Goal: Find specific page/section: Find specific page/section

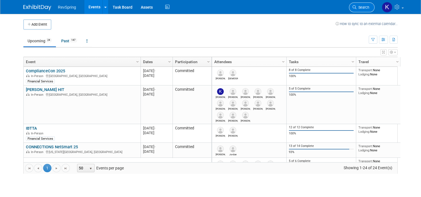
click at [366, 8] on span "Search" at bounding box center [362, 7] width 13 height 4
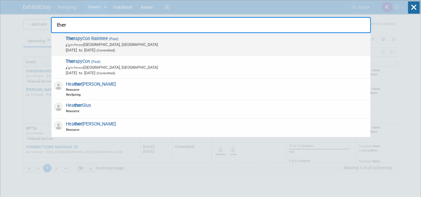
type input "ther"
click at [205, 41] on span "Ther apyCon Raintree (Past) In-Person Phoenix, AZ Sep 24, 2025 to Sep 26, 2025 …" at bounding box center [215, 44] width 303 height 17
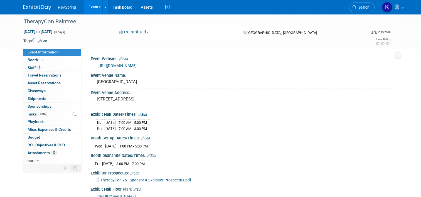
click at [213, 105] on div "340 N 3rd St, Phoenix, AZ 85004" at bounding box center [155, 101] width 120 height 13
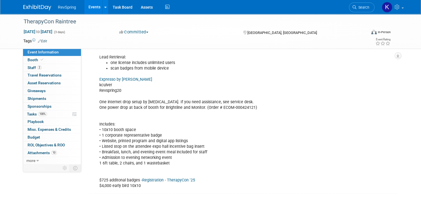
scroll to position [257, 0]
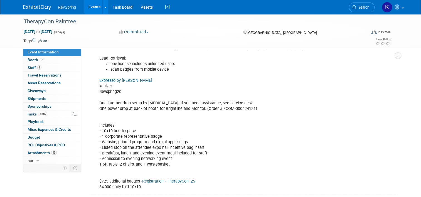
click at [117, 78] on link "Expresso by GES" at bounding box center [125, 80] width 53 height 5
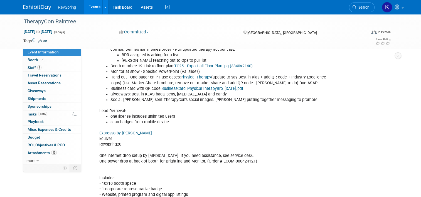
scroll to position [149, 0]
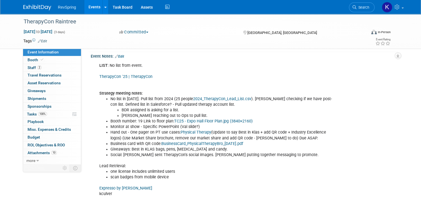
click at [120, 55] on link "Edit" at bounding box center [119, 57] width 9 height 4
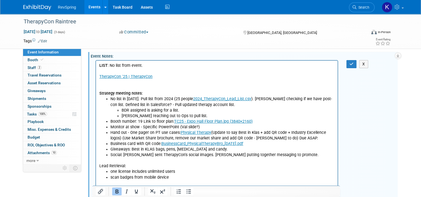
scroll to position [0, 0]
click at [149, 66] on p "LIST : No list from event. TherapyCon '25 | TherapyCon Strategy meeting notes:" at bounding box center [216, 79] width 235 height 33
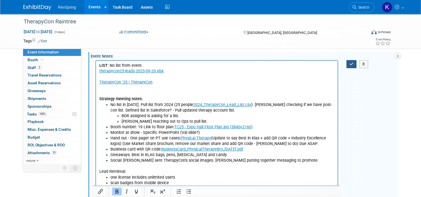
click at [352, 64] on button "button" at bounding box center [351, 64] width 10 height 8
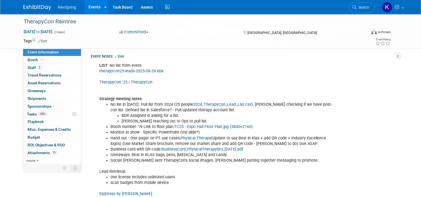
click at [44, 7] on img at bounding box center [37, 8] width 28 height 6
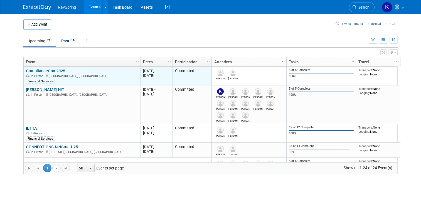
click at [51, 70] on link "ComplianceCon 2025" at bounding box center [45, 70] width 39 height 5
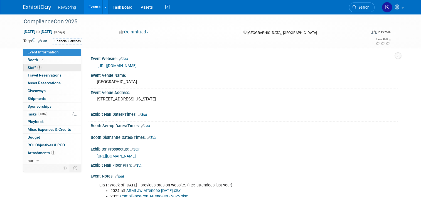
click at [51, 69] on link "2 Staff 2" at bounding box center [52, 68] width 58 height 8
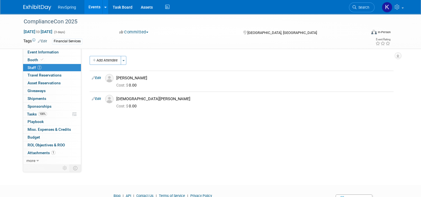
click at [74, 182] on body "RevSpring Events Add Event Bulk Upload Events Shareable Event Boards Recently V…" at bounding box center [210, 98] width 421 height 197
click at [366, 10] on link "Search" at bounding box center [362, 8] width 26 height 10
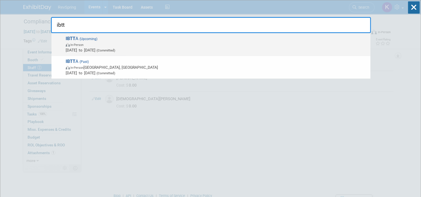
type input "ibtt"
click at [217, 36] on span "IBTT A (Upcoming) In-Person Oct 11, 2025 to Oct 14, 2025 (Committed)" at bounding box center [215, 44] width 303 height 17
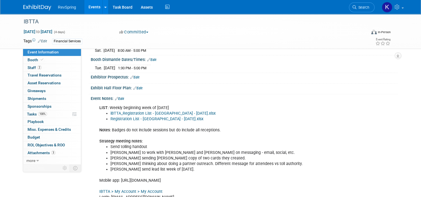
scroll to position [102, 0]
click at [51, 180] on div "Event Information Event Info Booth Booth 2 Staff 2 Staff 0 Travel Reservations …" at bounding box center [210, 189] width 382 height 555
click at [119, 97] on link "Edit" at bounding box center [119, 98] width 9 height 4
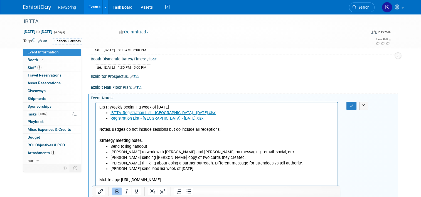
scroll to position [0, 0]
click at [188, 119] on li "Registration List - [GEOGRAPHIC_DATA] - [DATE].xlsx" at bounding box center [222, 118] width 224 height 6
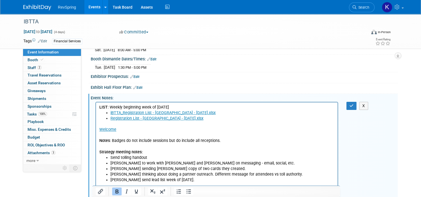
click at [143, 133] on p "Notes : Badges do not include sessions but do include all receptions. Strategy …" at bounding box center [216, 143] width 235 height 22
click at [353, 105] on icon "button" at bounding box center [351, 106] width 4 height 4
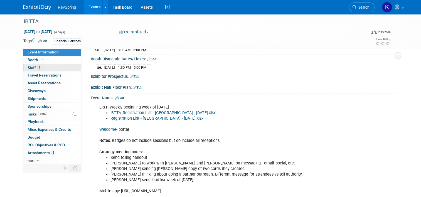
click at [52, 66] on link "2 Staff 2" at bounding box center [52, 68] width 58 height 8
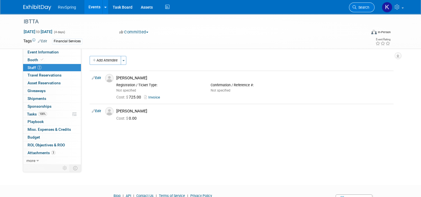
click at [366, 4] on link "Search" at bounding box center [362, 8] width 26 height 10
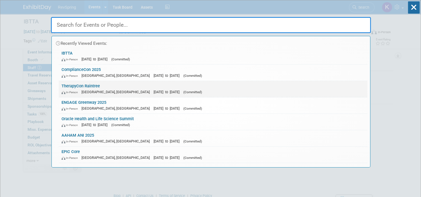
click at [276, 91] on div "In-Person [GEOGRAPHIC_DATA], [GEOGRAPHIC_DATA] [DATE] to [DATE] (Committed)" at bounding box center [212, 92] width 303 height 6
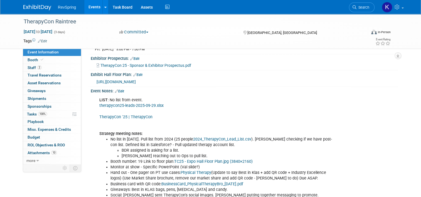
scroll to position [116, 0]
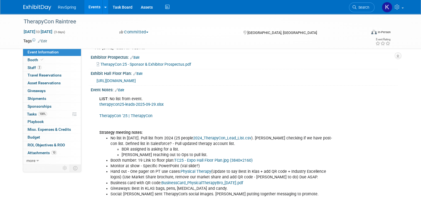
click at [119, 88] on link "Edit" at bounding box center [119, 90] width 9 height 4
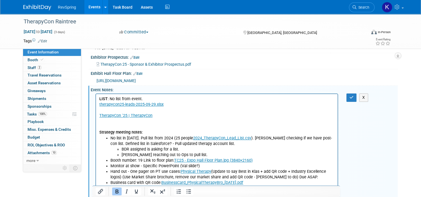
scroll to position [0, 0]
click at [167, 103] on p "LIST : No list from event. therapycon25-leads-2025-09-29.xlsx TherapyCon '25 | …" at bounding box center [216, 115] width 235 height 39
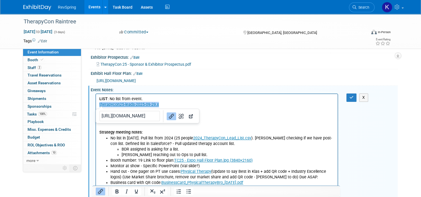
drag, startPoint x: 167, startPoint y: 103, endPoint x: 86, endPoint y: 105, distance: 81.2
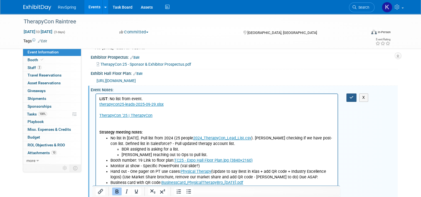
click at [351, 96] on icon "button" at bounding box center [351, 97] width 4 height 4
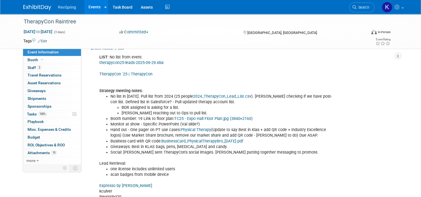
scroll to position [158, 0]
